Goal: Task Accomplishment & Management: Manage account settings

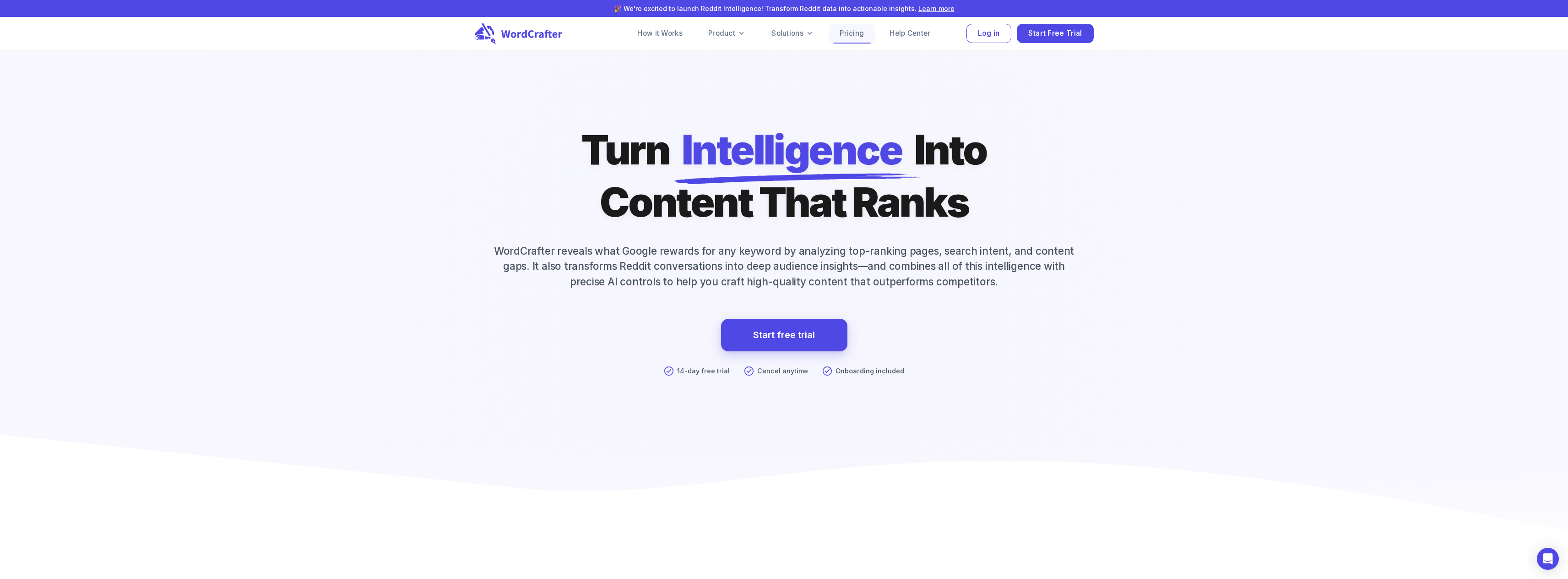
click at [858, 34] on link "Pricing" at bounding box center [852, 33] width 46 height 18
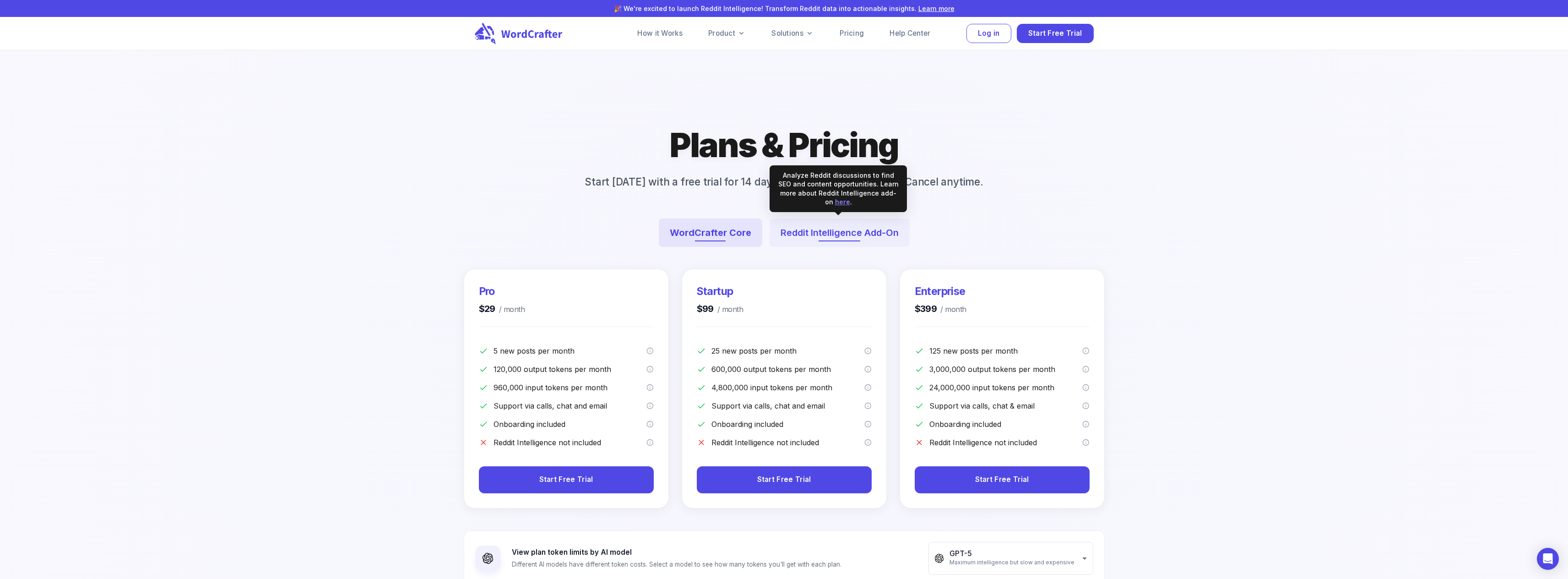
click at [820, 230] on button "Reddit Intelligence Add-On" at bounding box center [839, 233] width 140 height 29
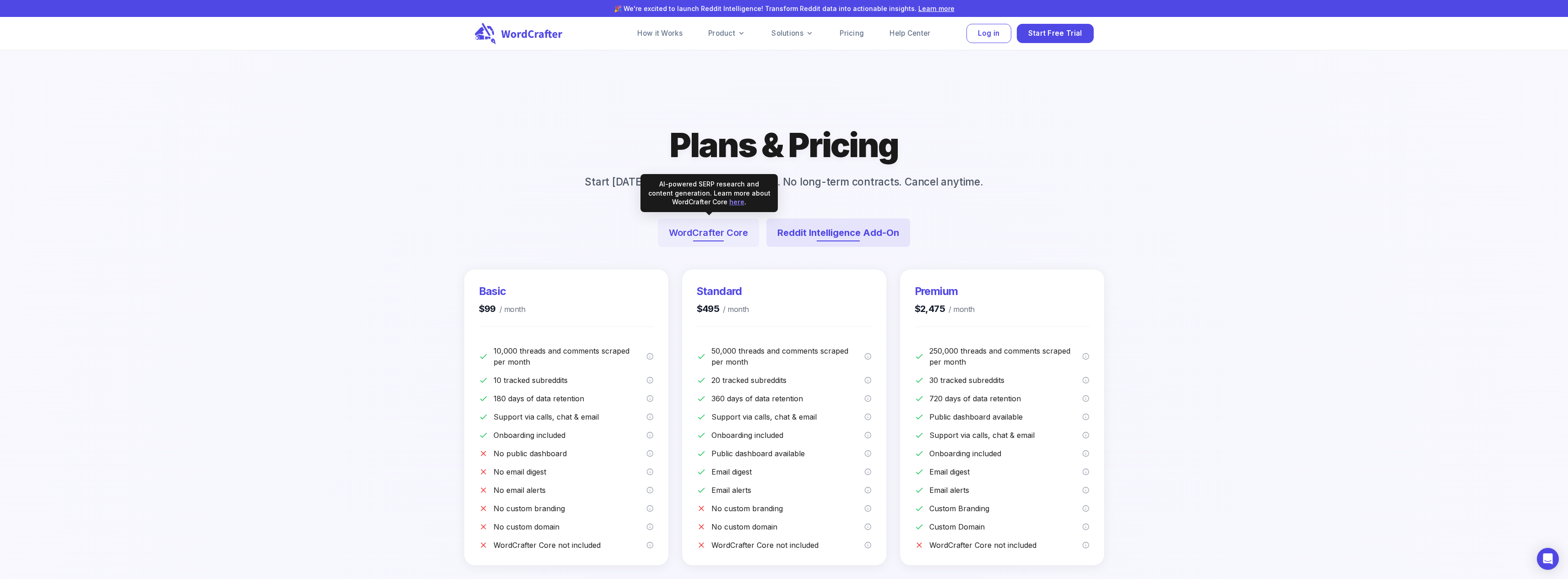
click at [713, 236] on button "WordCrafter Core" at bounding box center [709, 233] width 101 height 29
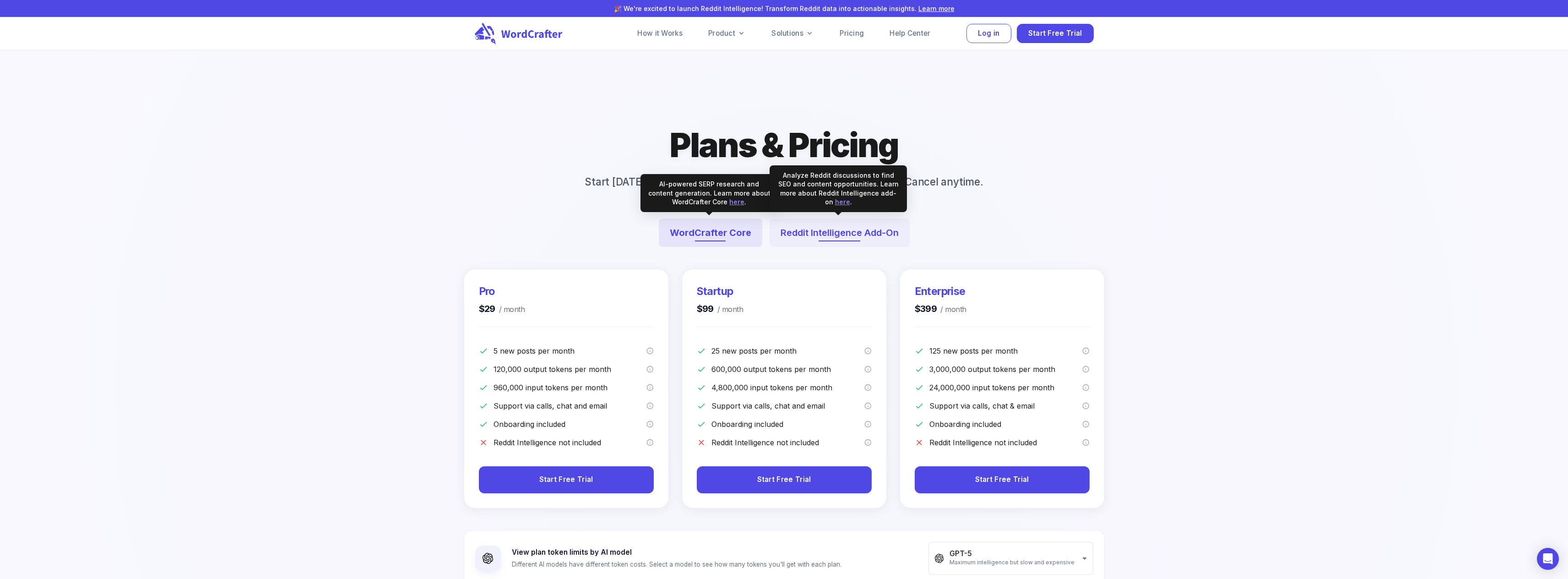
click at [802, 230] on button "Reddit Intelligence Add-On" at bounding box center [839, 233] width 140 height 29
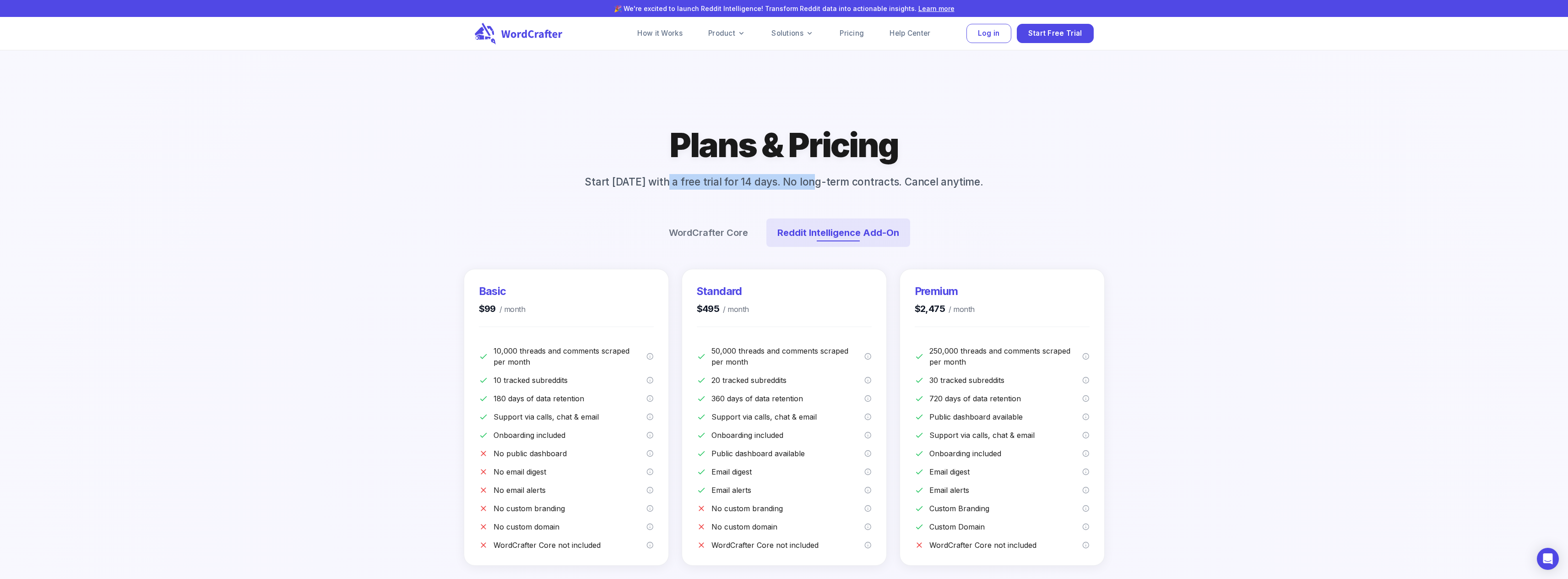
drag, startPoint x: 672, startPoint y: 183, endPoint x: 824, endPoint y: 185, distance: 152.0
click at [824, 185] on p "Start today with a free trial for 14 days. No long-term contracts. Cancel anyti…" at bounding box center [783, 182] width 427 height 16
click at [825, 184] on p "Start today with a free trial for 14 days. No long-term contracts. Cancel anyti…" at bounding box center [783, 182] width 427 height 16
click at [676, 35] on link "How it Works" at bounding box center [660, 33] width 68 height 18
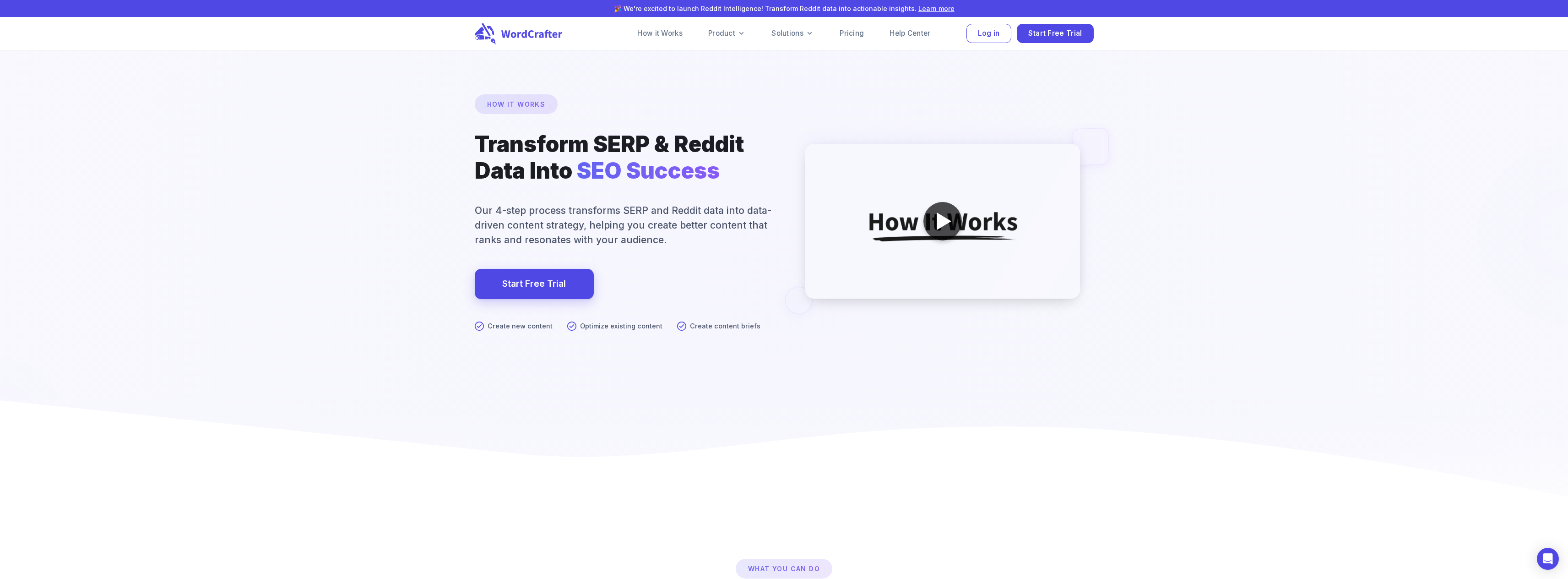
click at [950, 222] on div at bounding box center [943, 221] width 14 height 18
click at [531, 38] on icon at bounding box center [532, 34] width 62 height 9
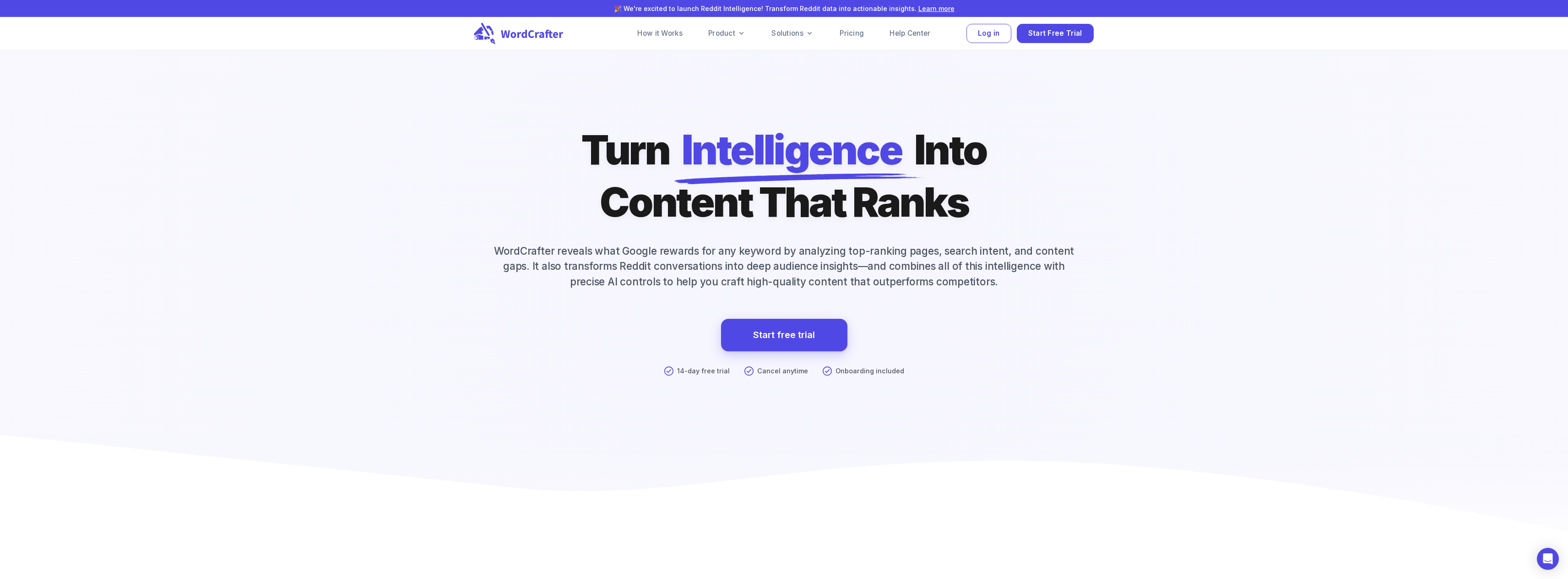
click at [530, 32] on icon at bounding box center [532, 34] width 62 height 9
drag, startPoint x: 903, startPoint y: 280, endPoint x: 998, endPoint y: 288, distance: 95.3
click at [998, 288] on p "WordCrafter reveals what Google rewards for any keyword by analyzing top-rankin…" at bounding box center [784, 266] width 619 height 46
click at [533, 32] on icon at bounding box center [520, 33] width 93 height 23
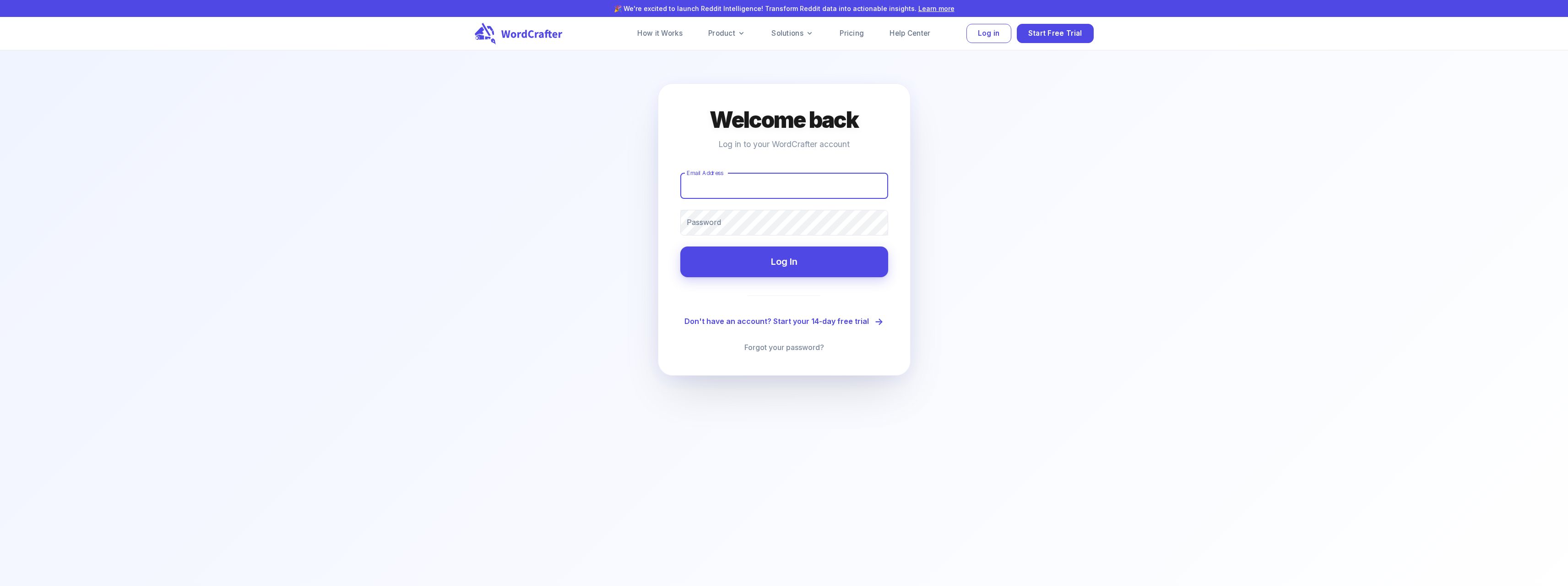
click at [706, 186] on input "Email Address" at bounding box center [784, 186] width 208 height 26
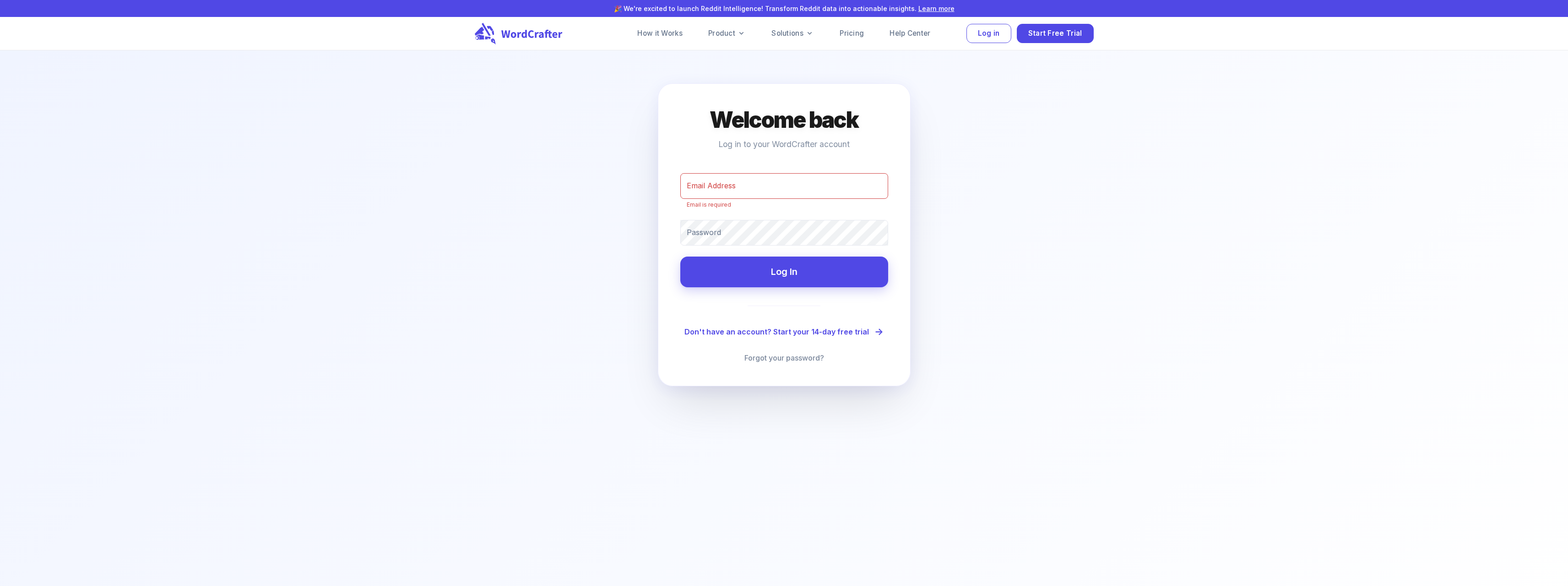
click at [754, 116] on h4 "Welcome back" at bounding box center [784, 120] width 149 height 29
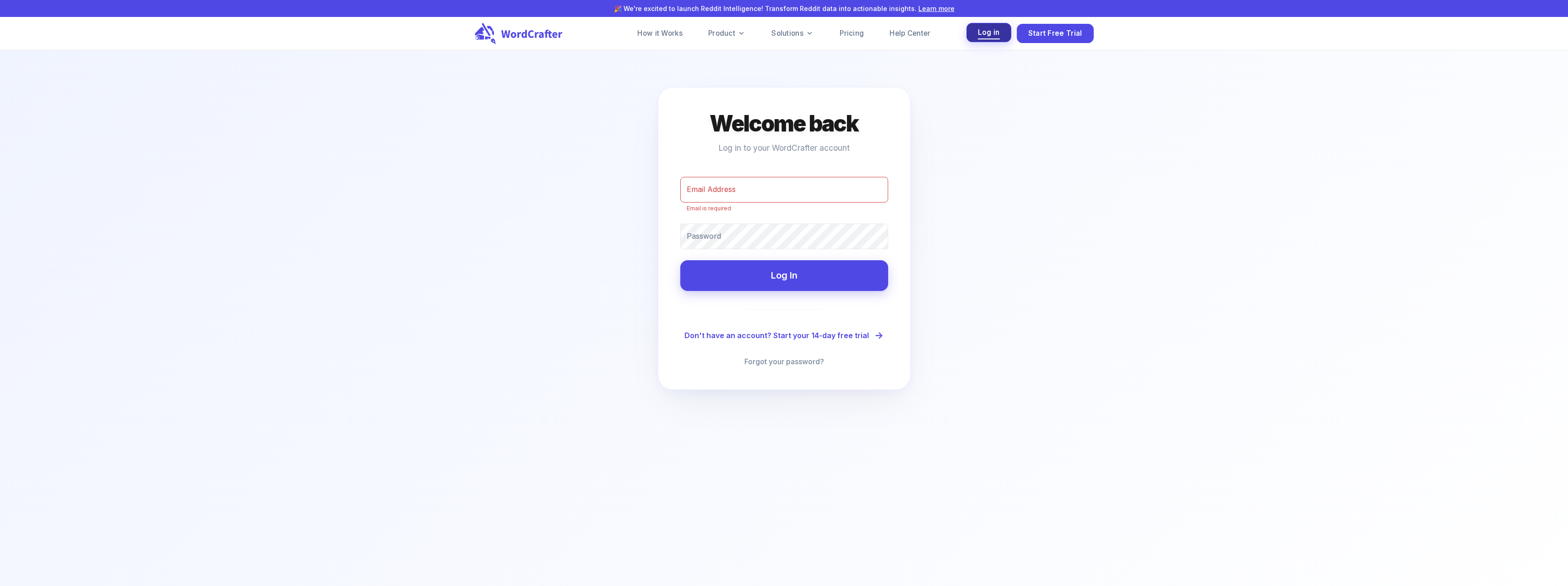
click at [985, 32] on span "Log in" at bounding box center [989, 33] width 22 height 12
